Goal: Information Seeking & Learning: Check status

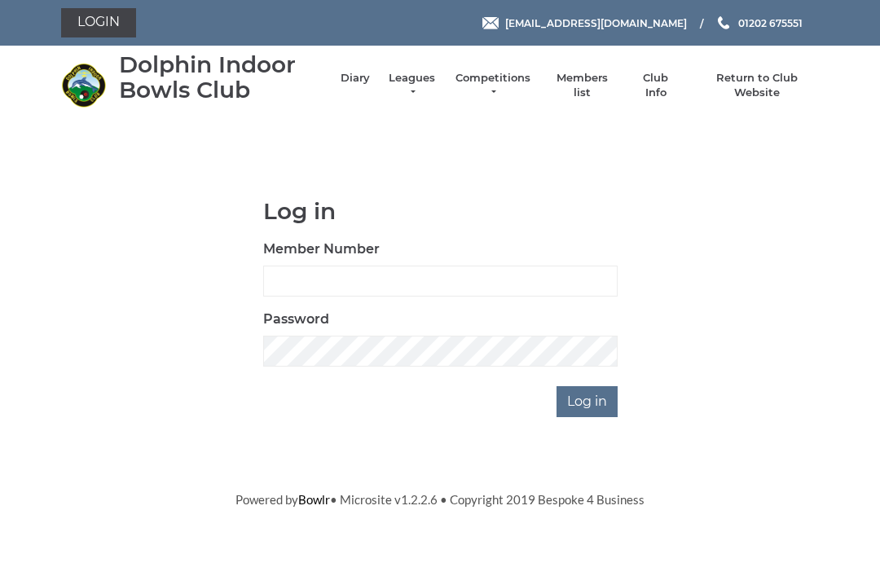
scroll to position [128, 0]
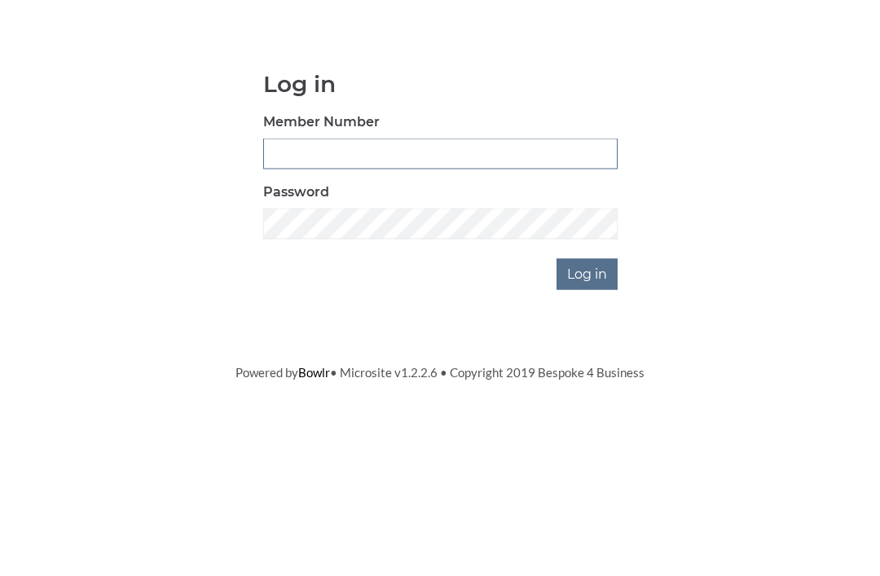
type input "3550"
click at [588, 386] on input "Log in" at bounding box center [586, 401] width 61 height 31
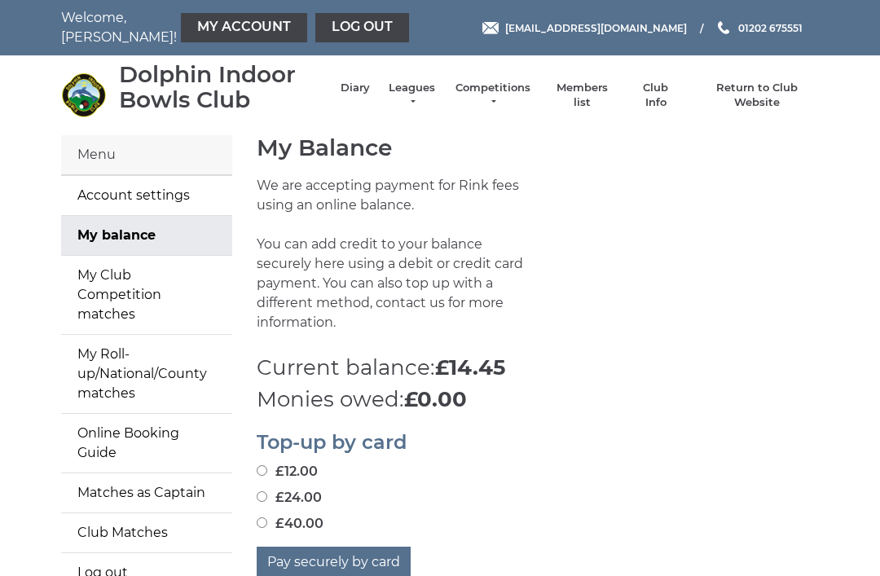
click at [421, 99] on link "Leagues" at bounding box center [411, 95] width 51 height 29
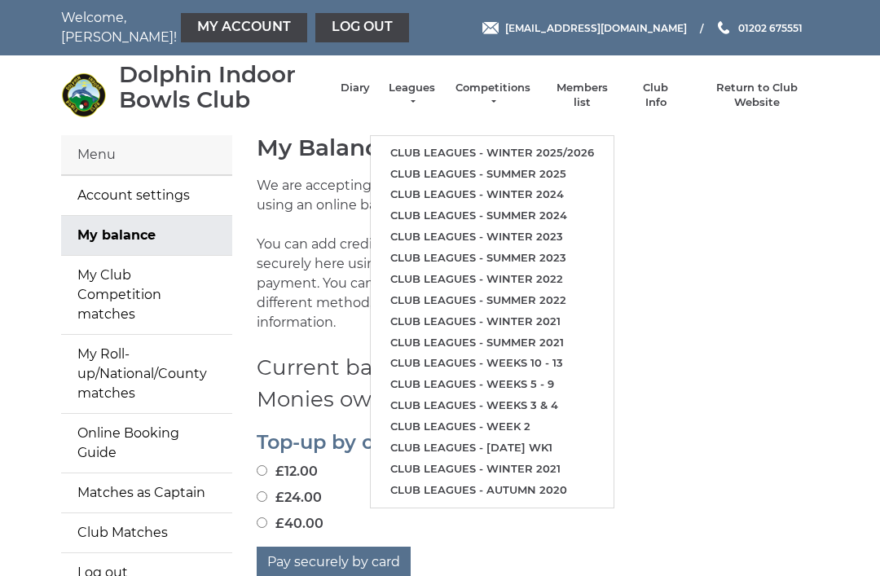
click at [465, 135] on ul "Club leagues - Winter 2025/2026 Club leagues - Summer 2025 Club leagues - Winte…" at bounding box center [492, 321] width 244 height 373
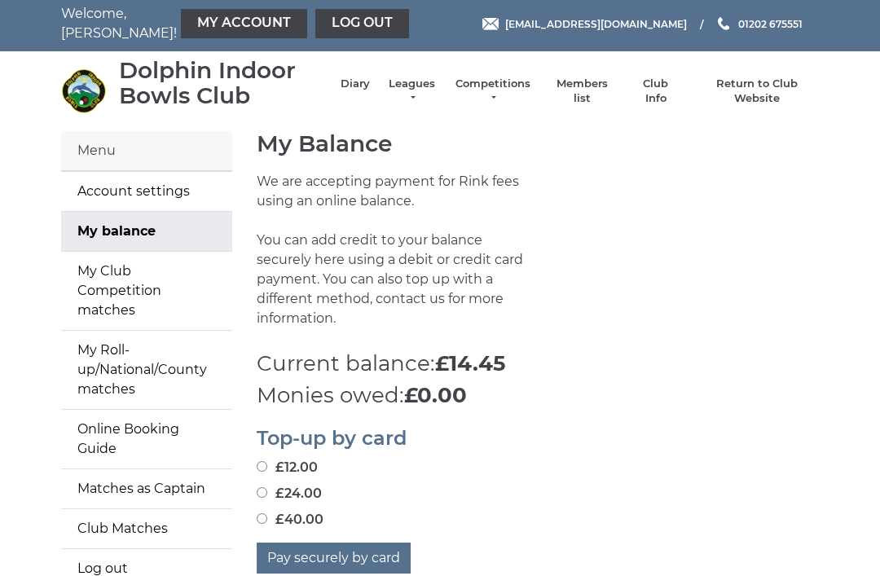
scroll to position [4, 0]
click at [433, 95] on link "Leagues" at bounding box center [411, 91] width 51 height 29
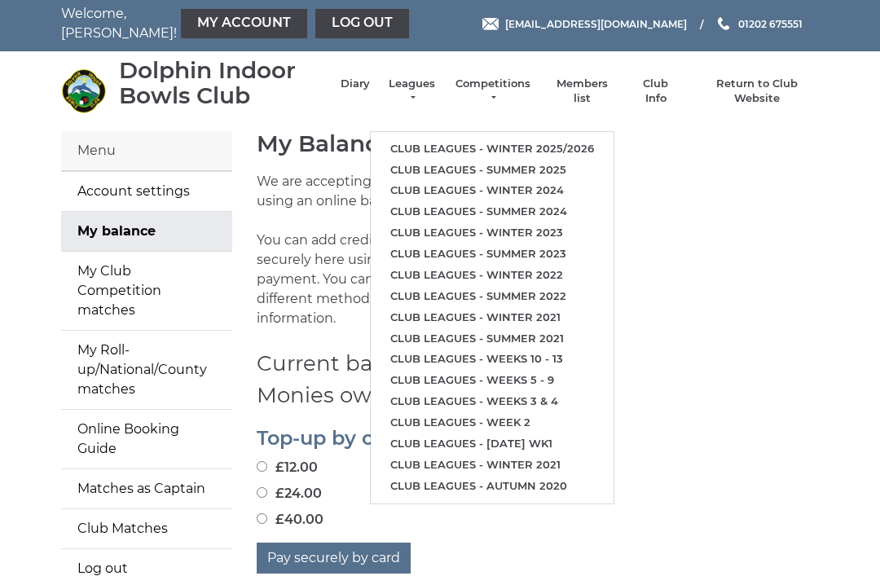
click at [431, 138] on link "Club leagues - Winter 2025/2026" at bounding box center [492, 148] width 243 height 21
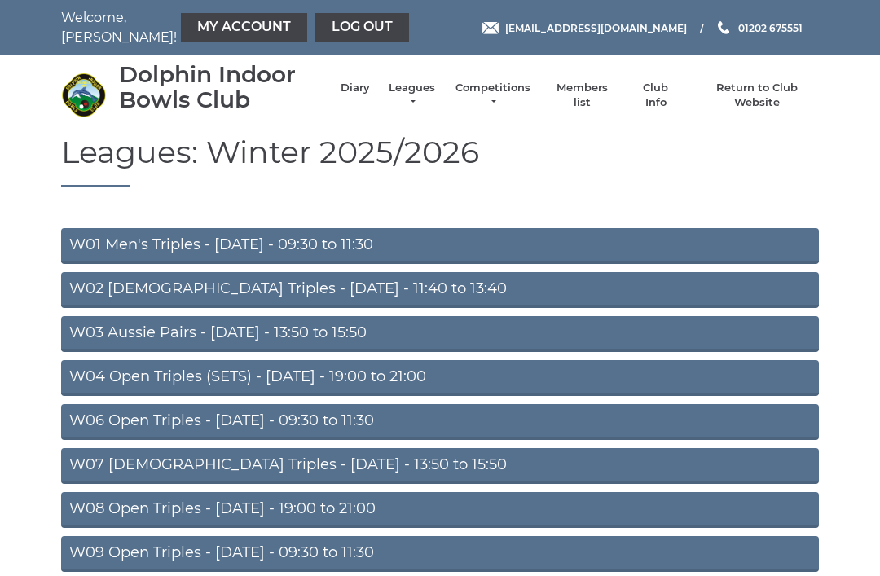
click at [370, 330] on link "W03 Aussie Pairs - Monday - 13:50 to 15:50" at bounding box center [439, 334] width 757 height 36
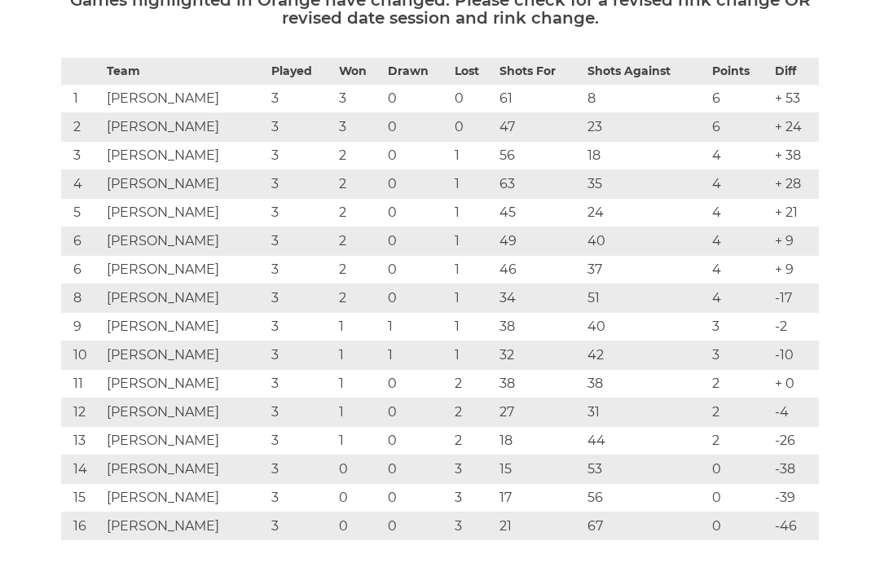
scroll to position [279, 0]
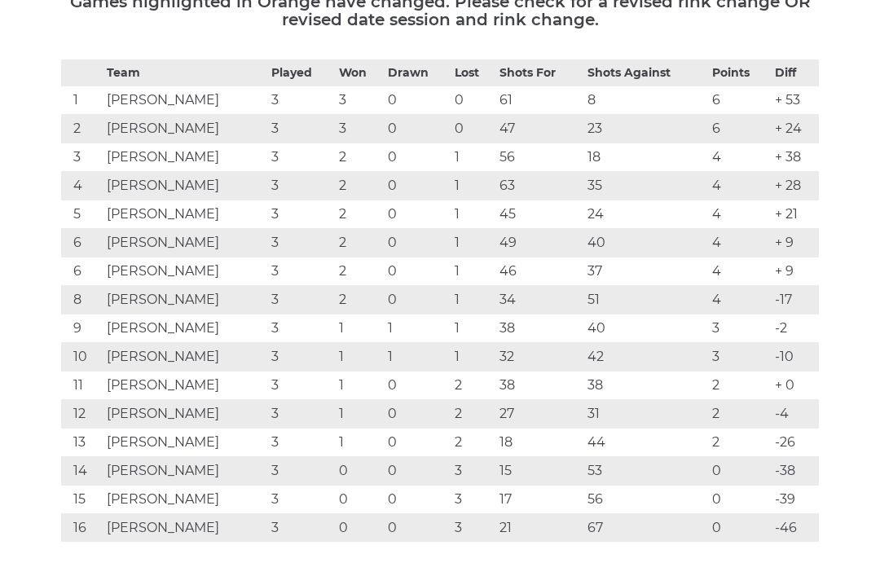
click at [52, 340] on div "Team Played Won Drawn Lost Shots For Shots Against Points Diff 1 Dave McKENNA 3…" at bounding box center [440, 312] width 782 height 507
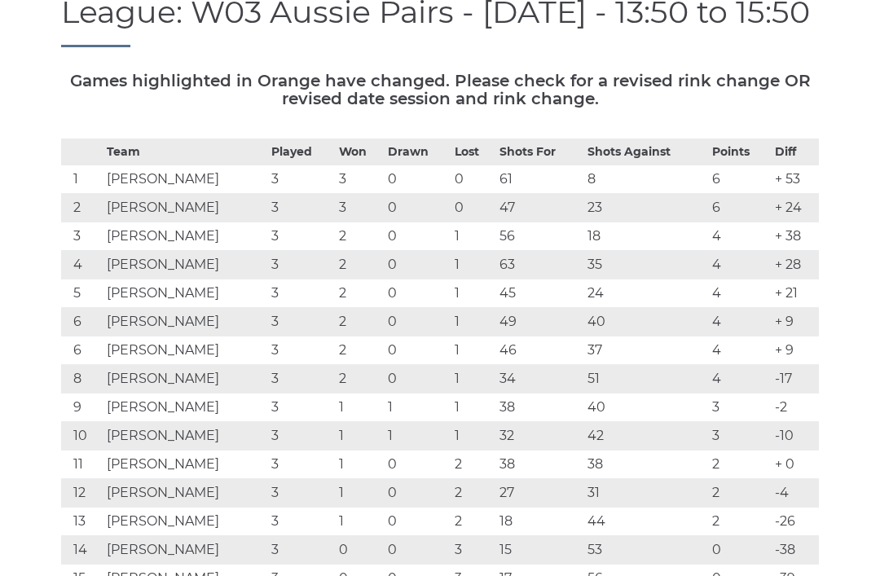
scroll to position [199, 0]
click at [89, 340] on td "6" at bounding box center [82, 351] width 42 height 29
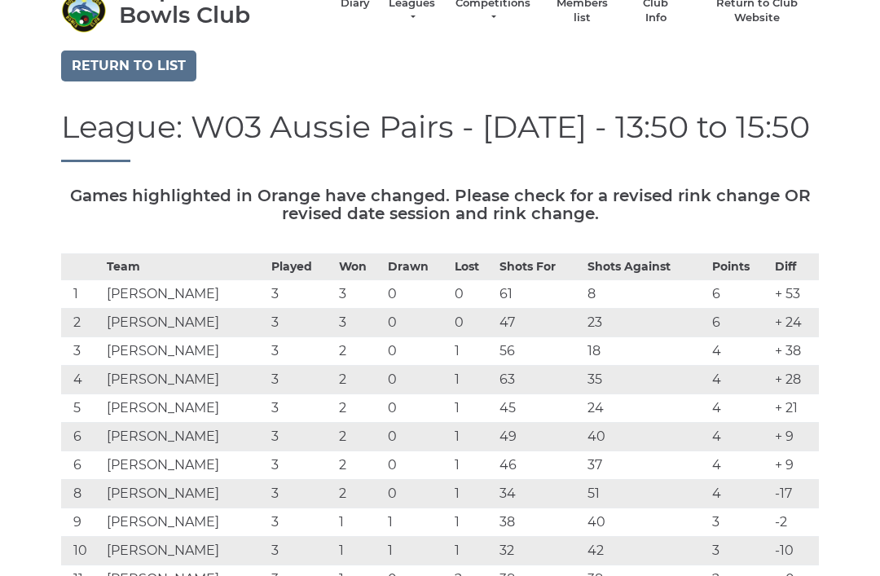
scroll to position [0, 0]
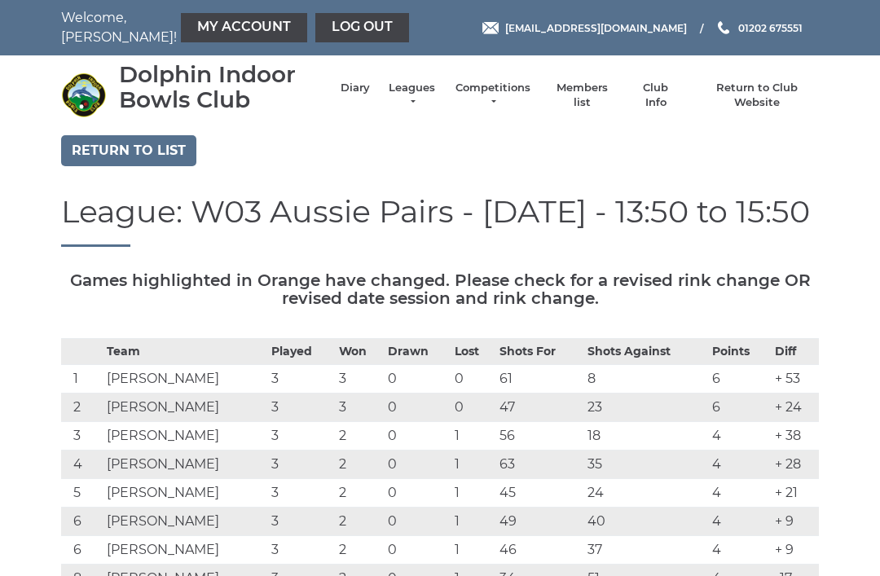
click at [138, 143] on link "Return to list" at bounding box center [128, 150] width 135 height 31
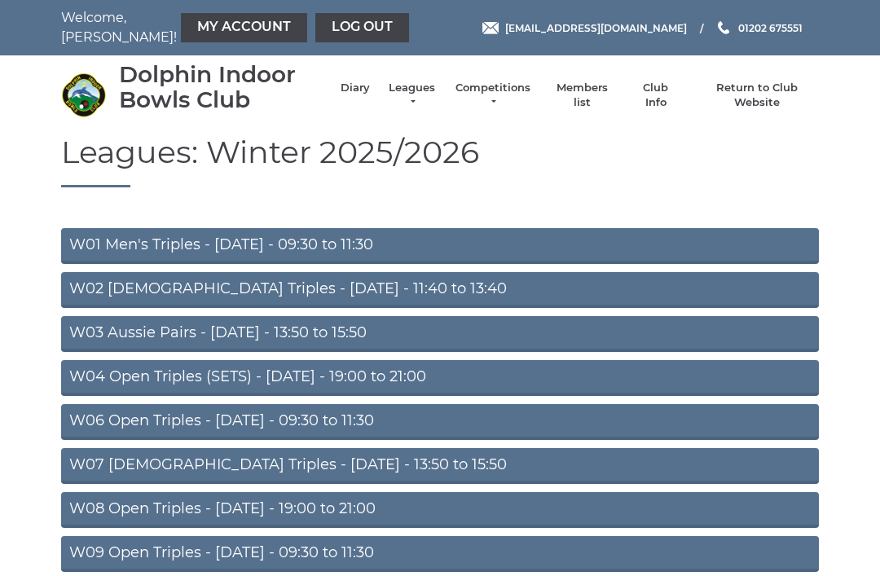
click at [334, 460] on link "W07 Ladies Triples - Tuesday - 13:50 to 15:50" at bounding box center [439, 466] width 757 height 36
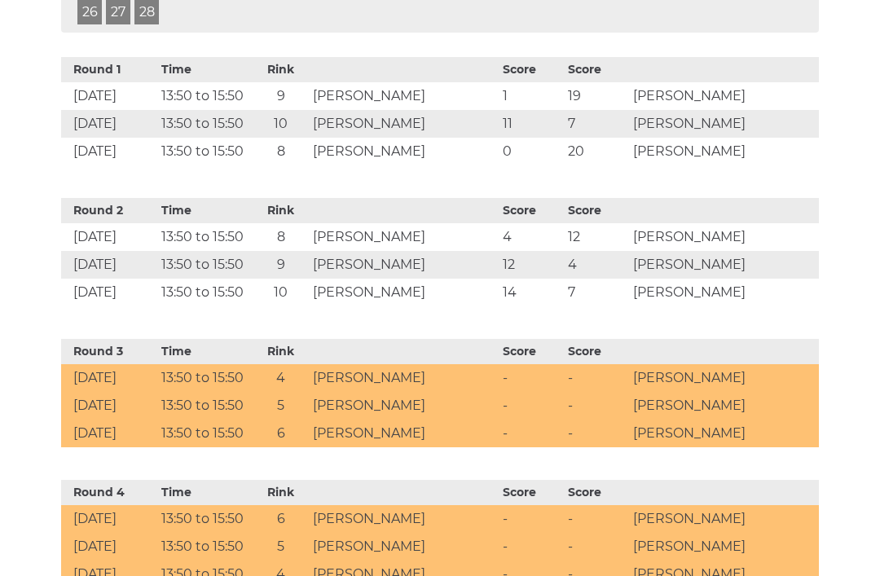
scroll to position [669, 0]
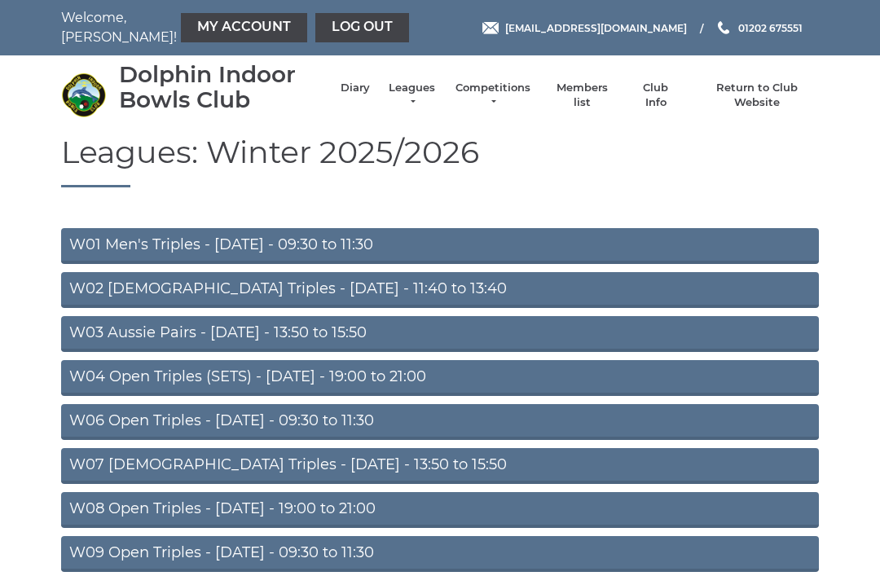
click at [339, 15] on link "Log out" at bounding box center [362, 27] width 94 height 29
